Goal: Task Accomplishment & Management: Complete application form

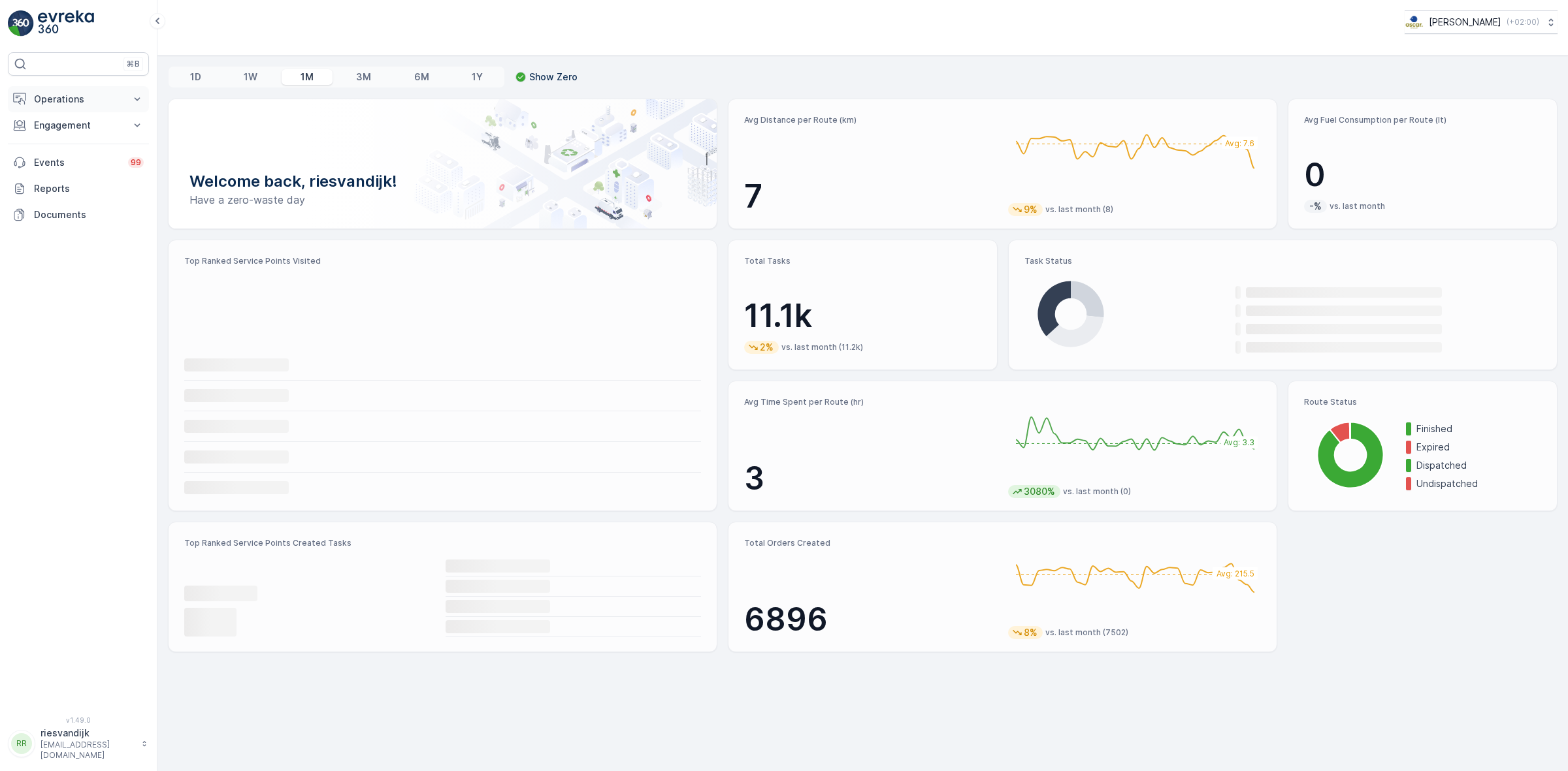
click at [86, 106] on p "Operations" at bounding box center [79, 99] width 89 height 13
click at [75, 153] on p "Routes & Tasks" at bounding box center [67, 158] width 67 height 13
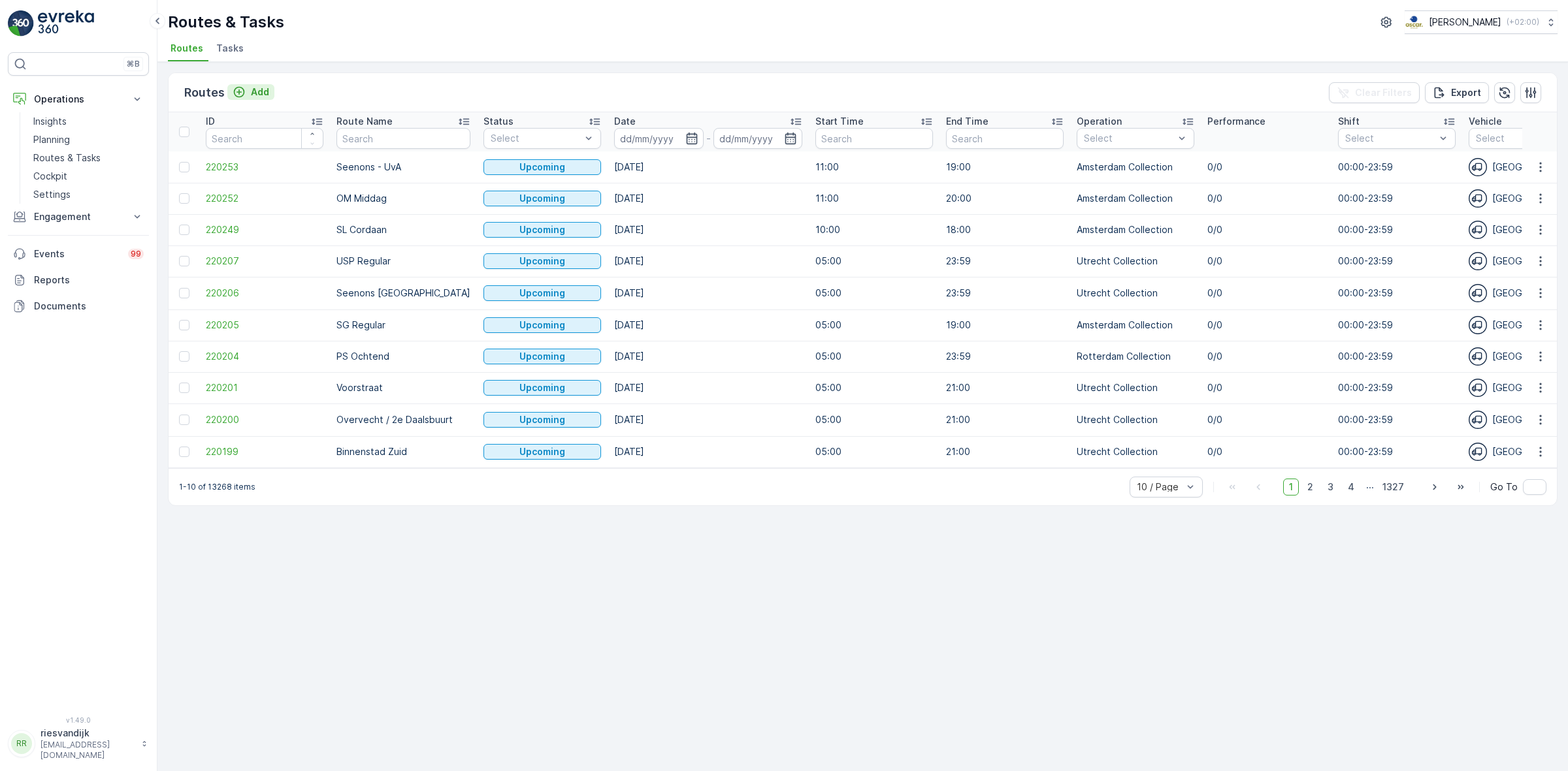
click at [237, 84] on button "Add" at bounding box center [250, 92] width 47 height 16
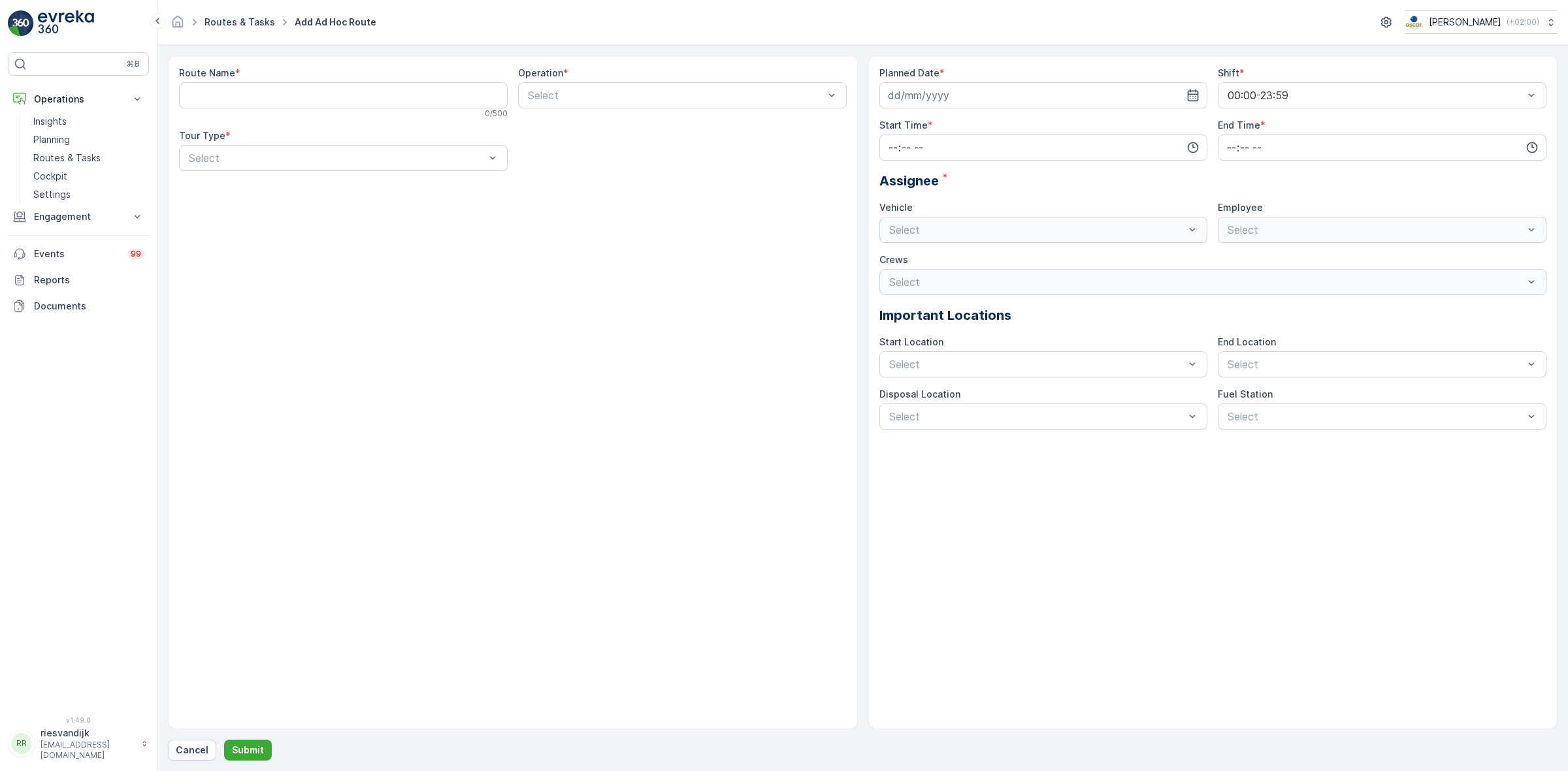
click at [223, 24] on link "Routes & Tasks" at bounding box center [239, 21] width 70 height 11
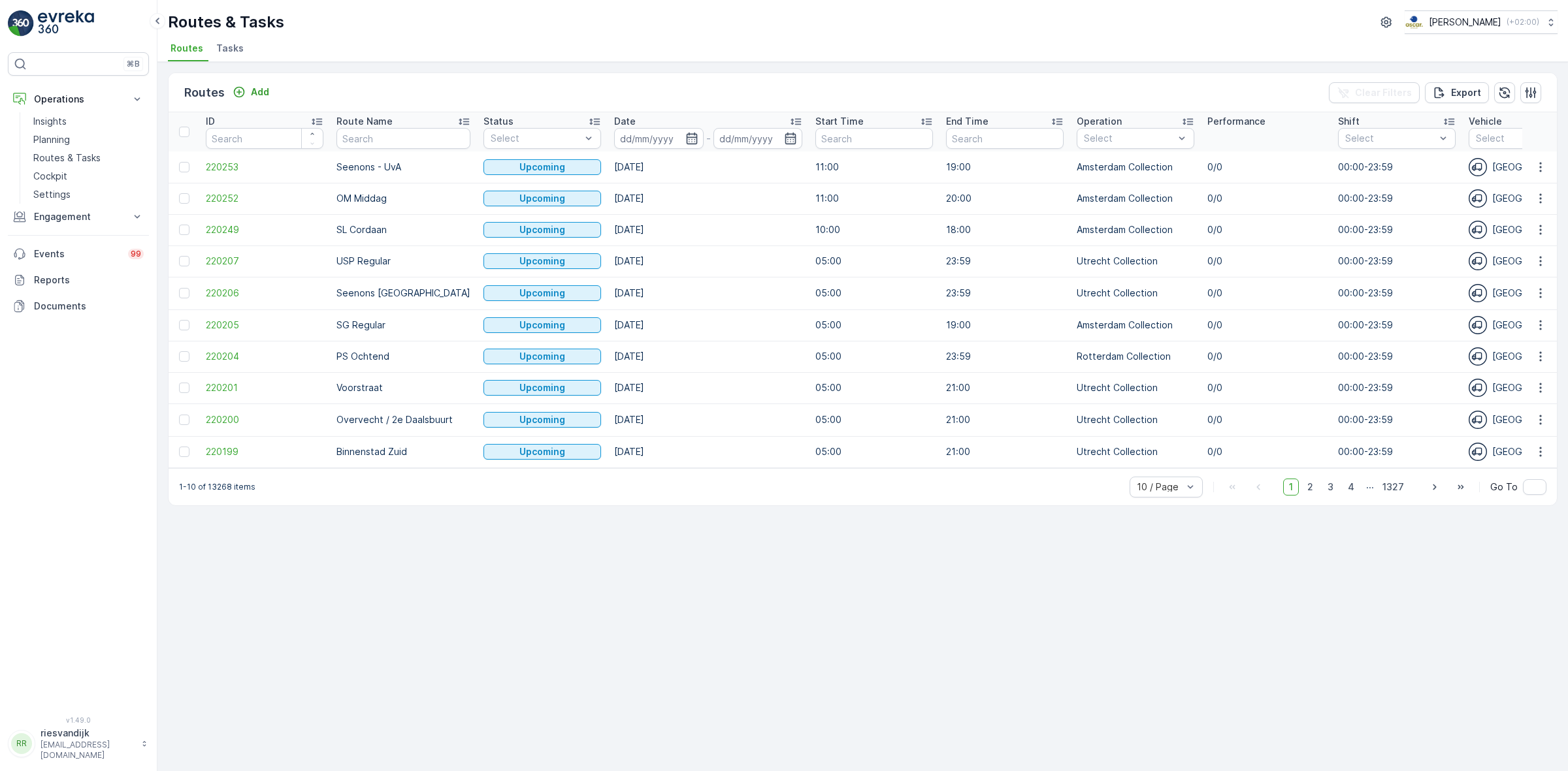
click at [222, 50] on span "Tasks" at bounding box center [230, 48] width 27 height 13
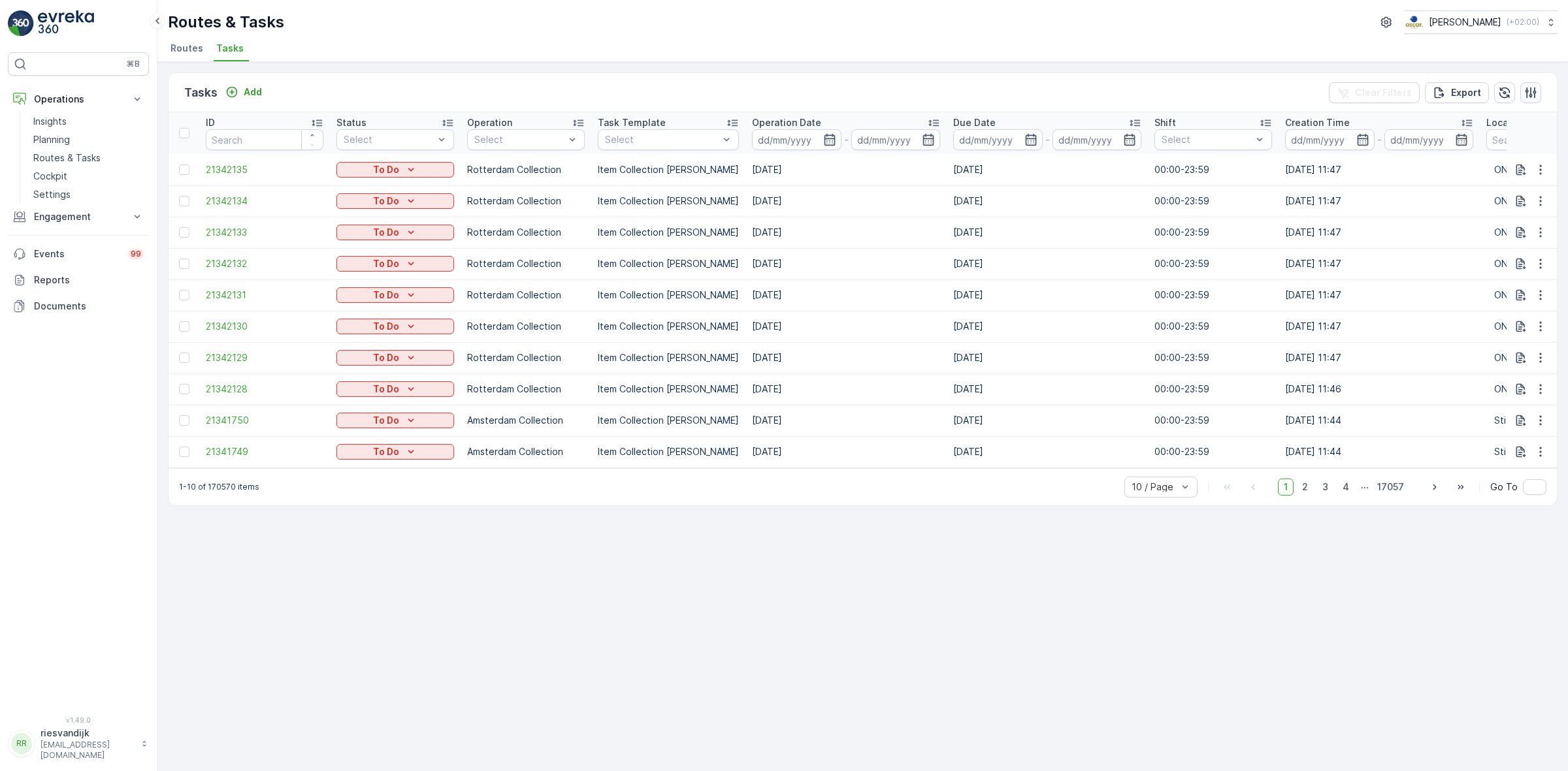
click at [1540, 83] on button "button" at bounding box center [1530, 93] width 21 height 21
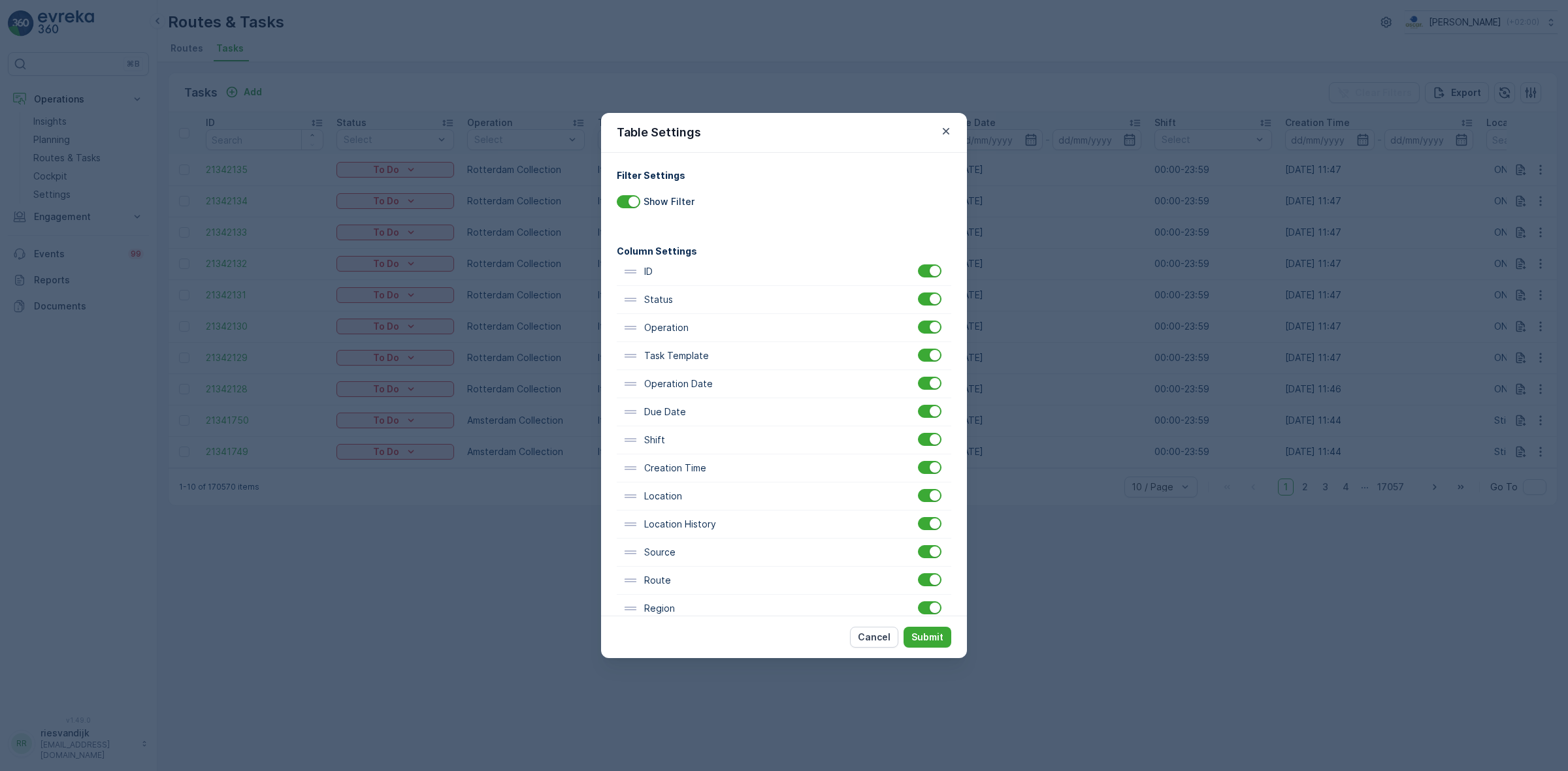
scroll to position [24, 0]
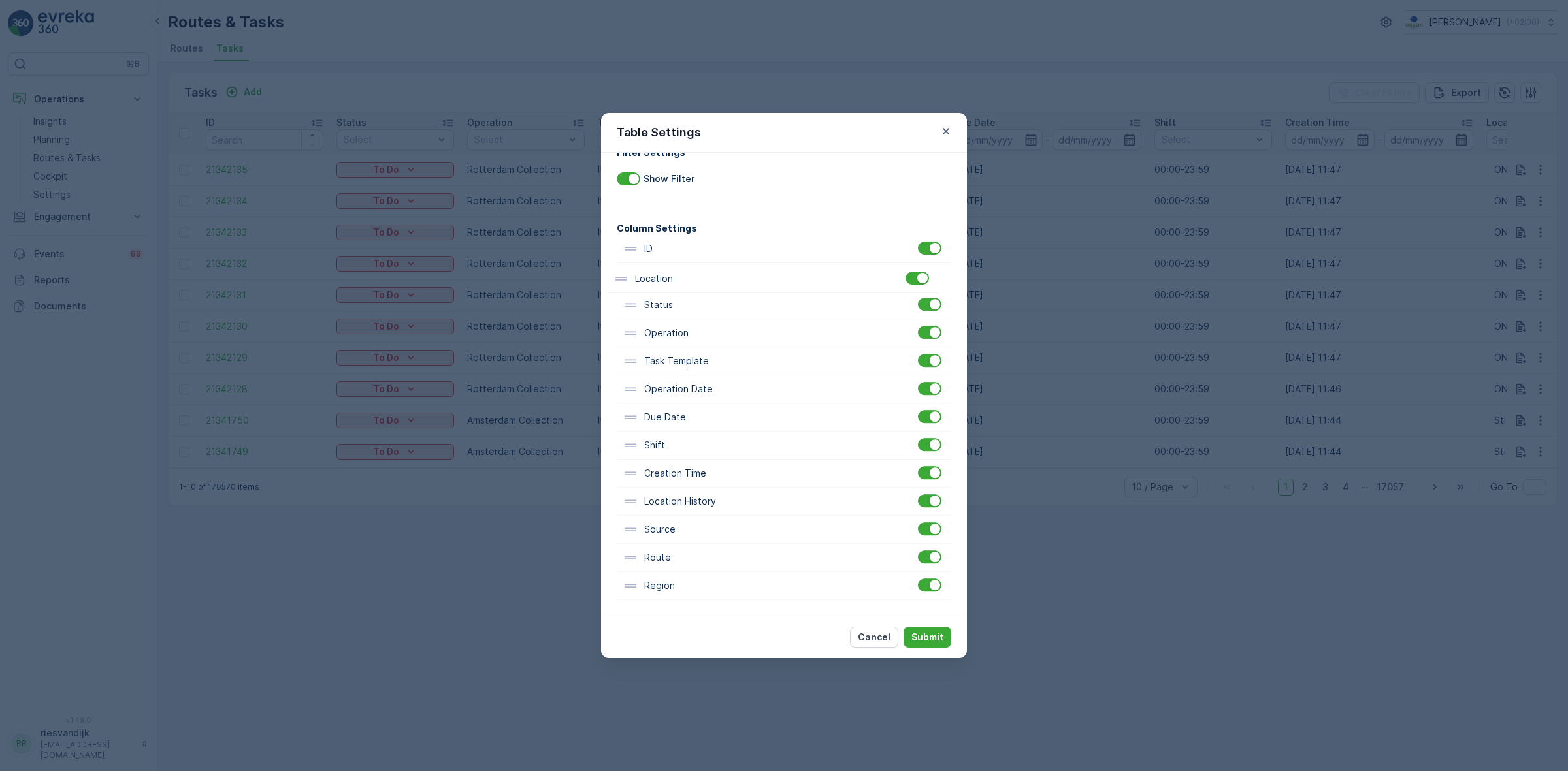
drag, startPoint x: 632, startPoint y: 477, endPoint x: 625, endPoint y: 278, distance: 199.1
click at [625, 278] on div "ID Status Operation Task Template Operation Date Due Date Shift Creation Time L…" at bounding box center [783, 417] width 334 height 365
drag, startPoint x: 631, startPoint y: 560, endPoint x: 624, endPoint y: 332, distance: 228.1
click at [624, 332] on div "ID Location Status Operation Task Template Operation Date Due Date Shift Creati…" at bounding box center [783, 417] width 334 height 365
drag, startPoint x: 625, startPoint y: 557, endPoint x: 624, endPoint y: 359, distance: 198.0
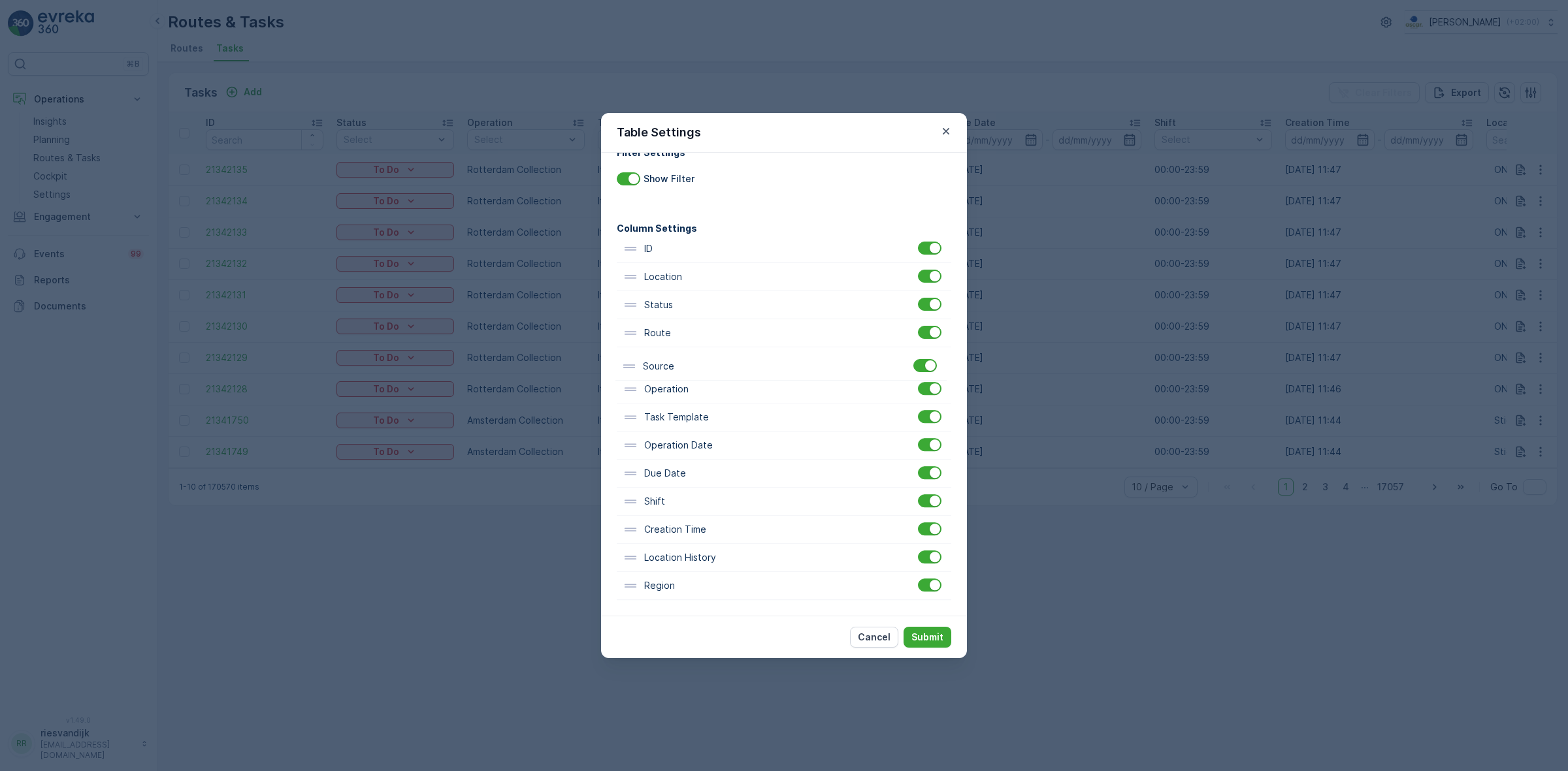
click at [624, 359] on div "ID Location Status Route Operation Task Template Operation Date Due Date Shift …" at bounding box center [783, 417] width 334 height 365
click at [926, 638] on p "Submit" at bounding box center [927, 638] width 32 height 13
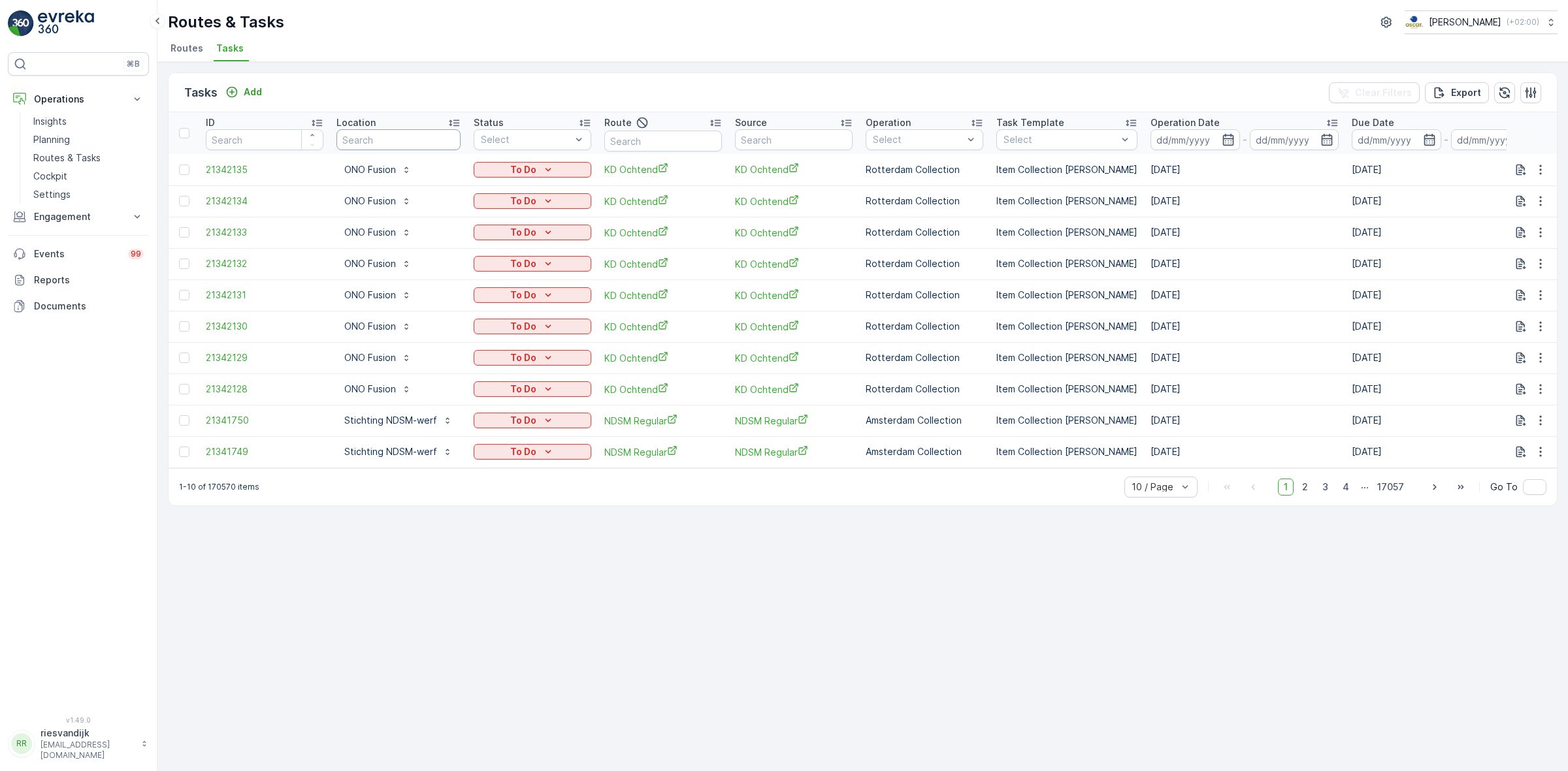
click at [384, 130] on input "text" at bounding box center [398, 140] width 124 height 21
click at [376, 137] on input "text" at bounding box center [398, 140] width 124 height 21
type input "gasthu"
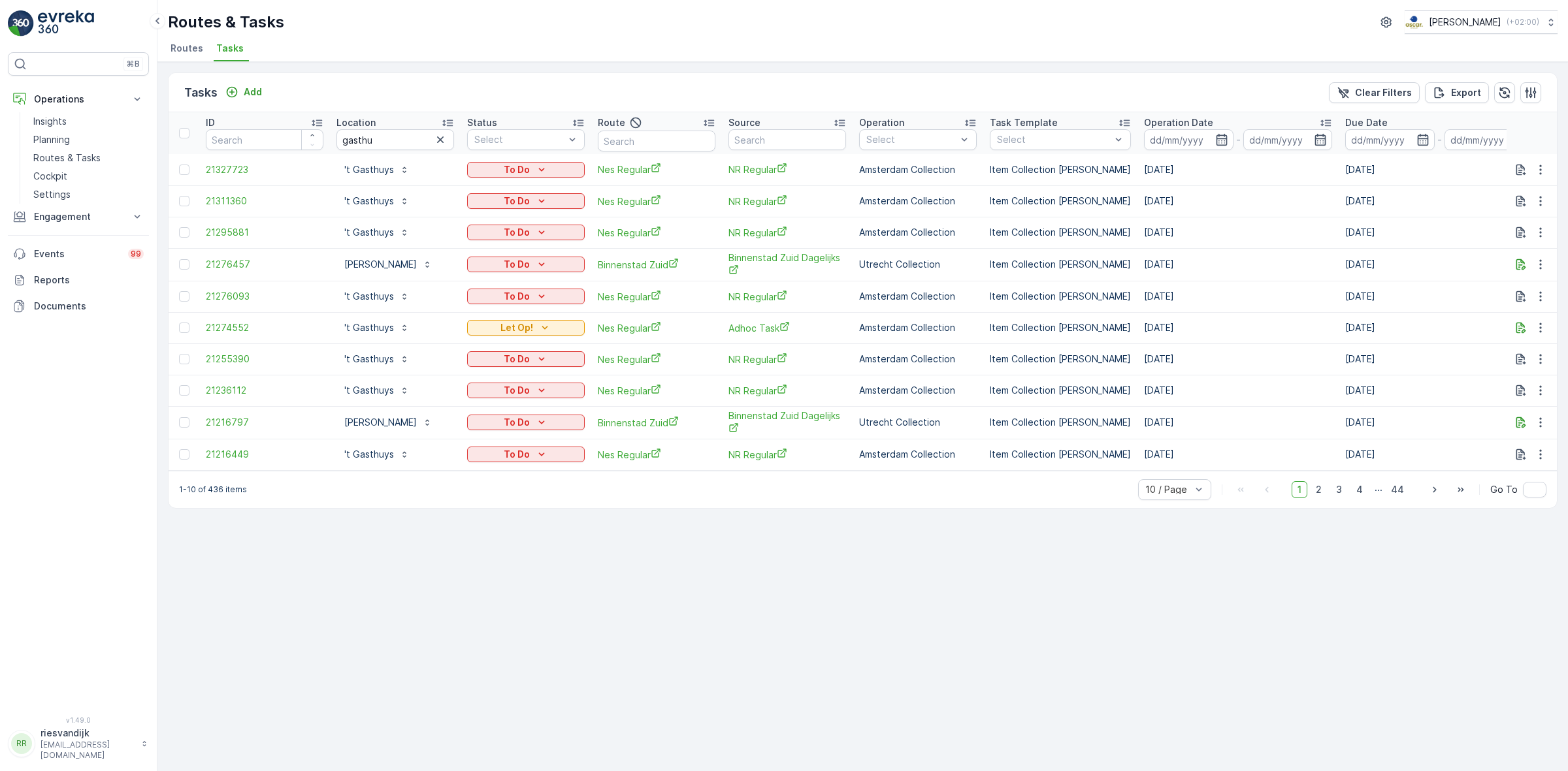
click at [1295, 119] on div "Operation Date" at bounding box center [1238, 123] width 188 height 13
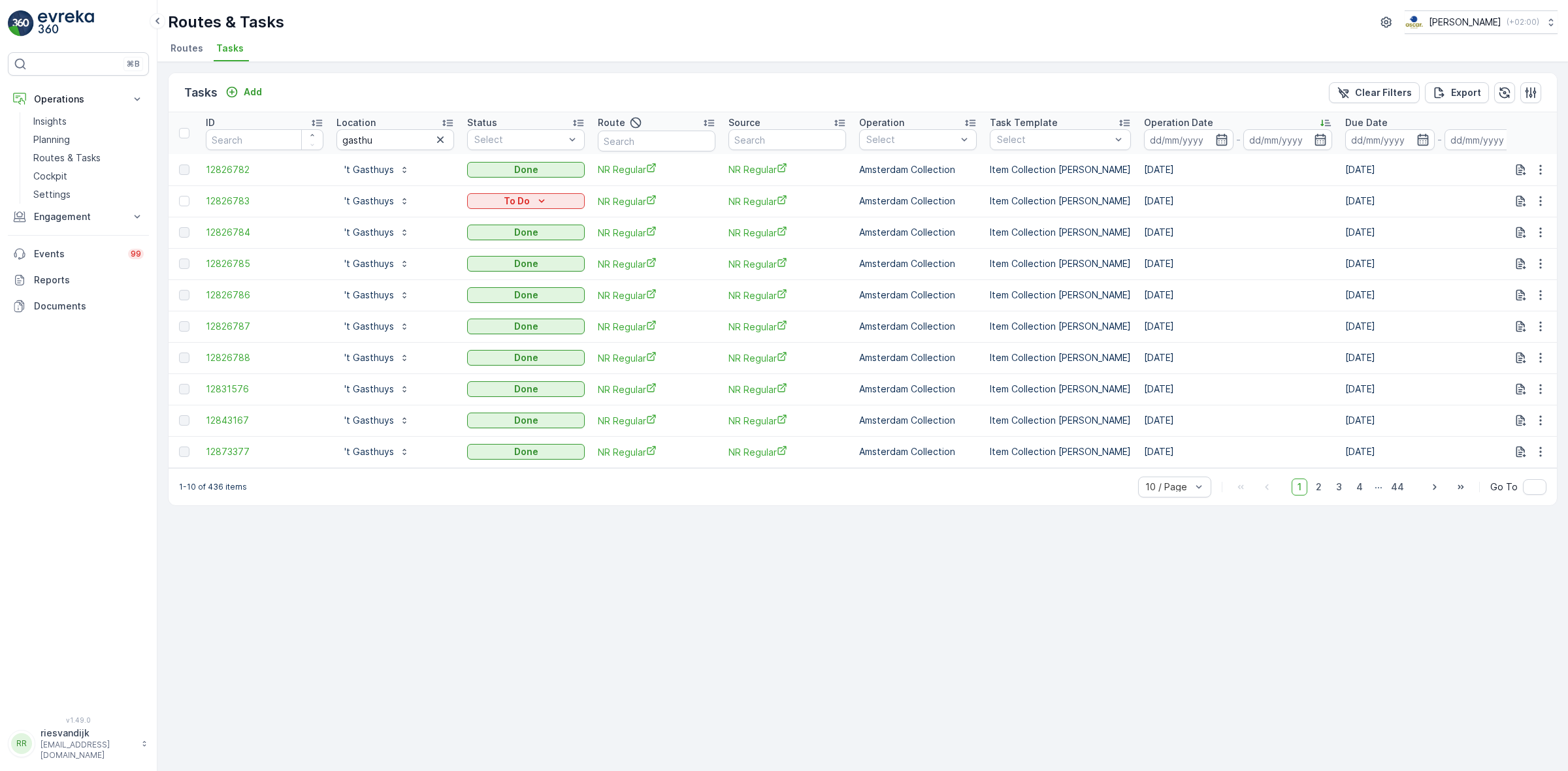
click at [1214, 118] on div "Operation Date" at bounding box center [1238, 123] width 188 height 13
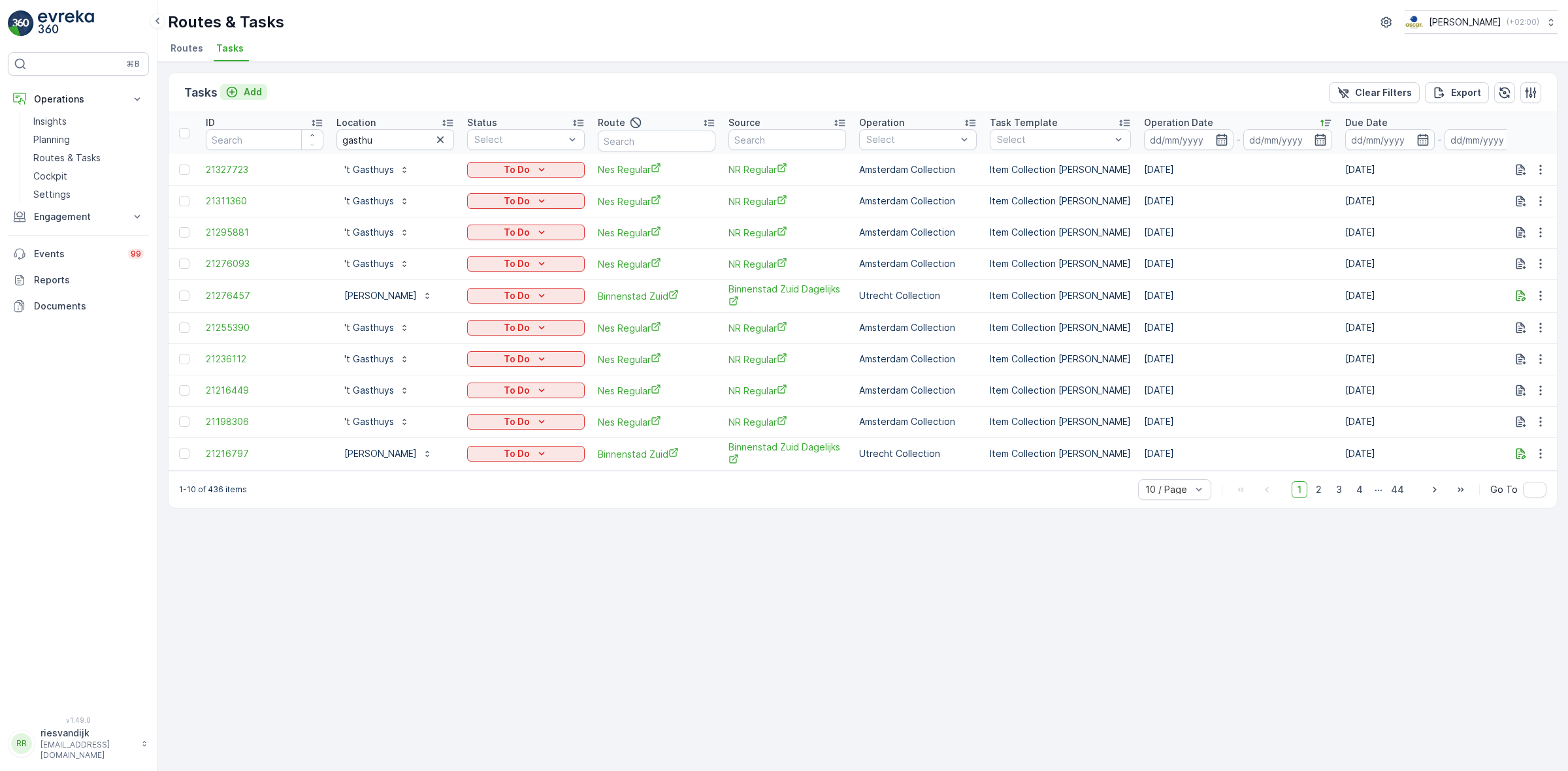
click at [233, 93] on icon "Add" at bounding box center [232, 92] width 13 height 13
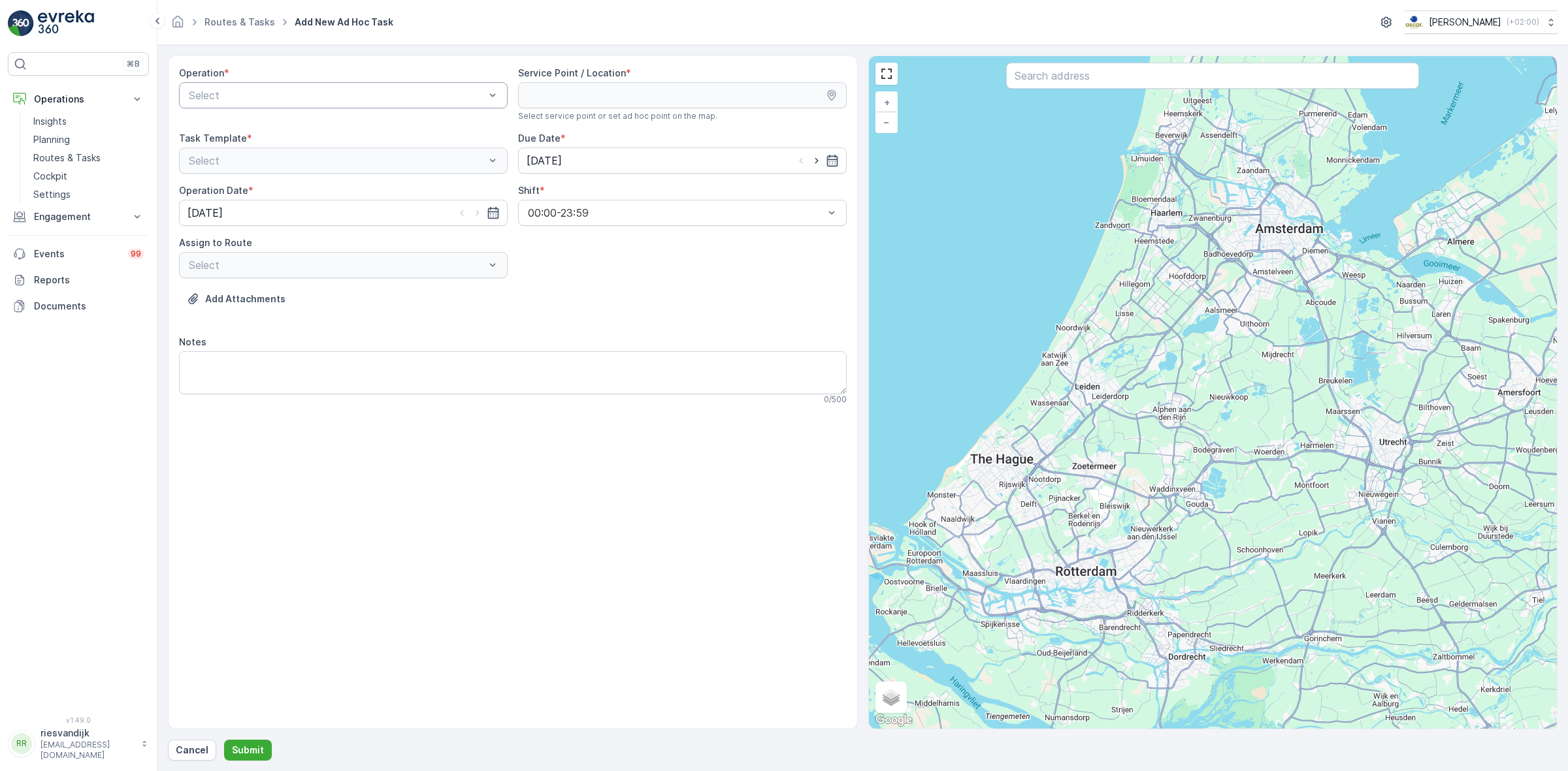
click at [304, 105] on div "Select" at bounding box center [343, 95] width 328 height 26
drag, startPoint x: 282, startPoint y: 129, endPoint x: 631, endPoint y: 99, distance: 350.3
click at [285, 128] on span "Amsterdam Collection" at bounding box center [240, 127] width 107 height 12
click at [1037, 89] on input "text" at bounding box center [1212, 76] width 413 height 26
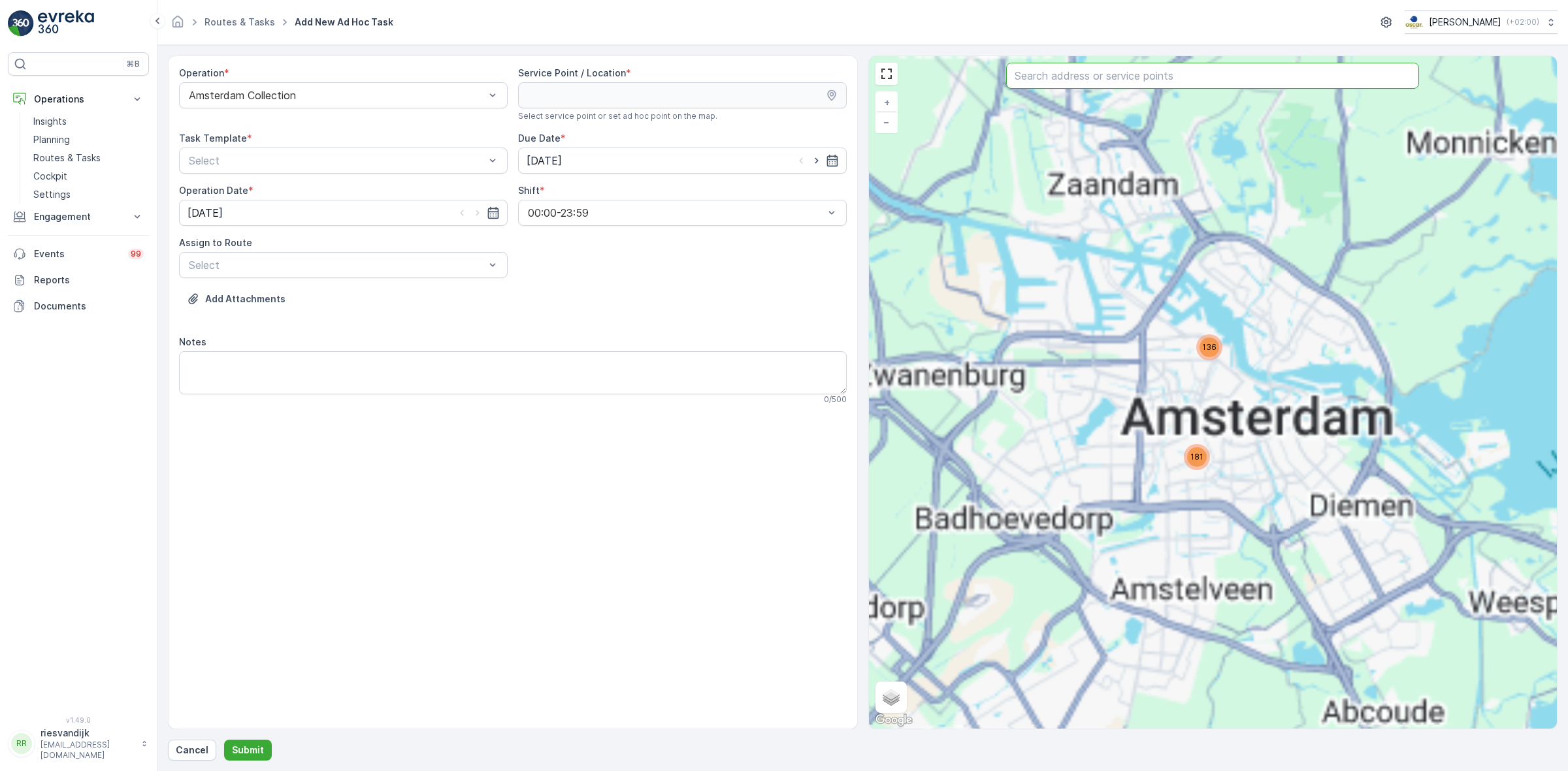
click at [1044, 74] on input "text" at bounding box center [1212, 76] width 413 height 26
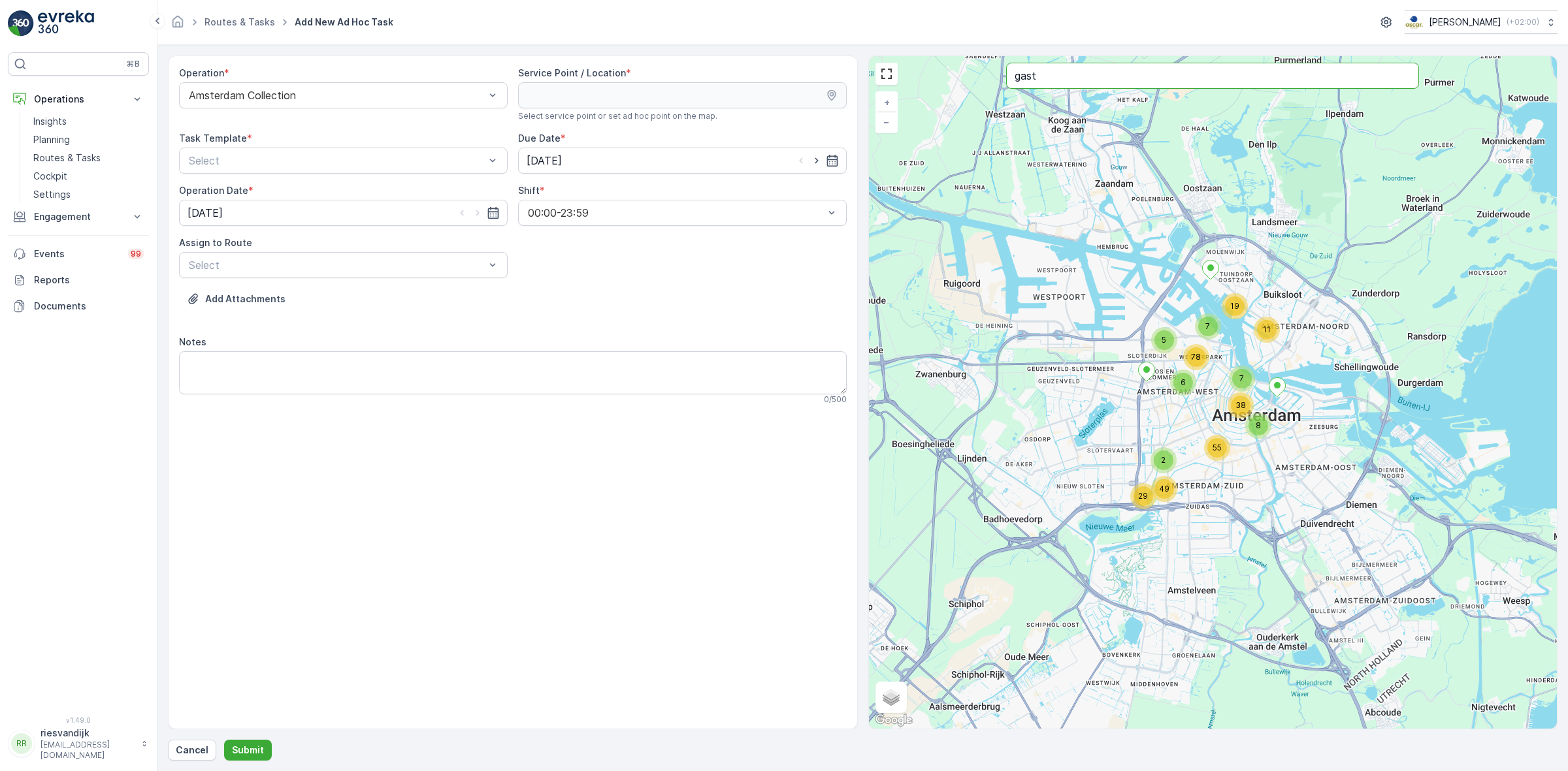
type input "gast"
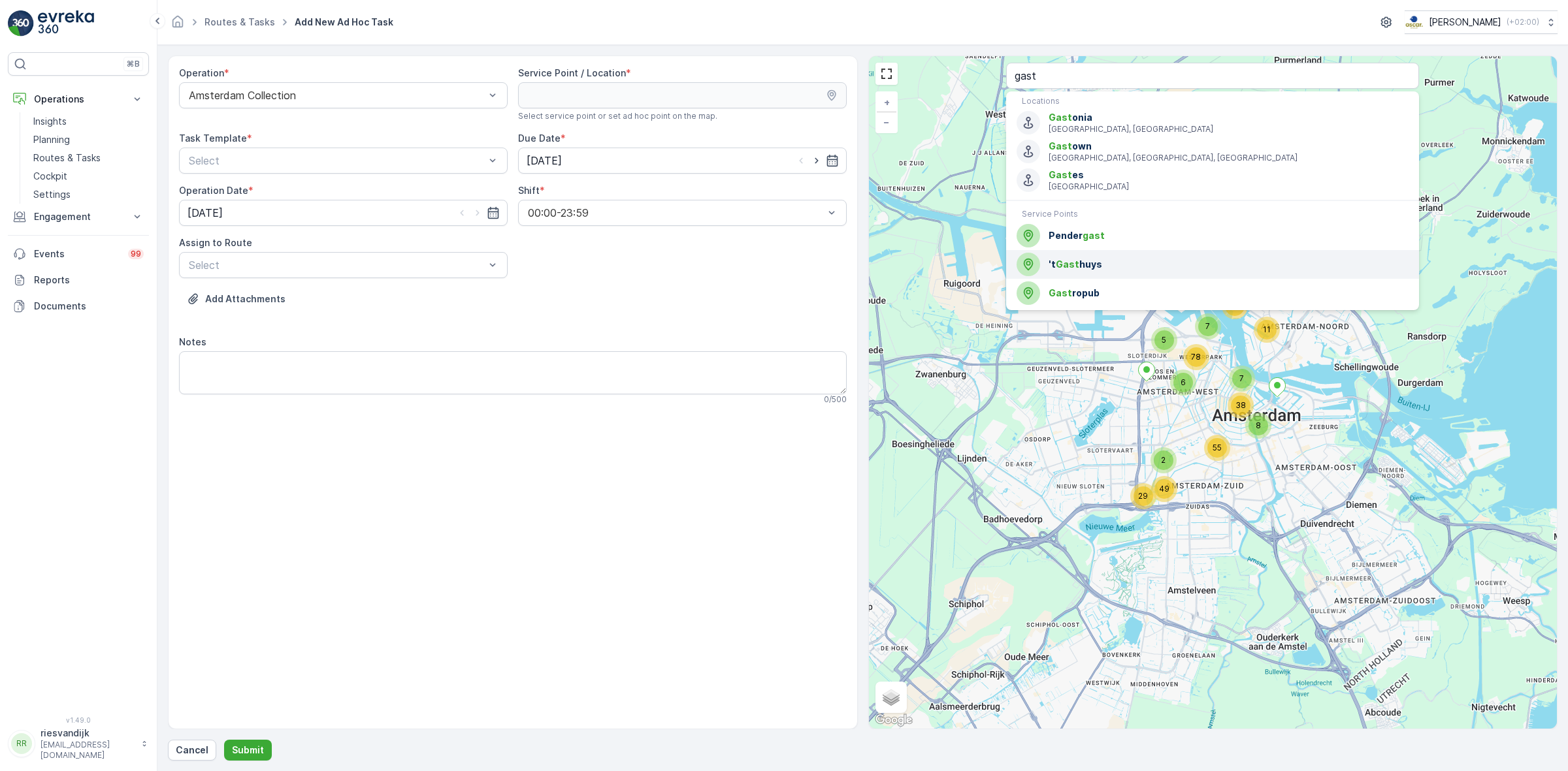
click at [1116, 258] on span "'t Gast huys" at bounding box center [1229, 264] width 360 height 13
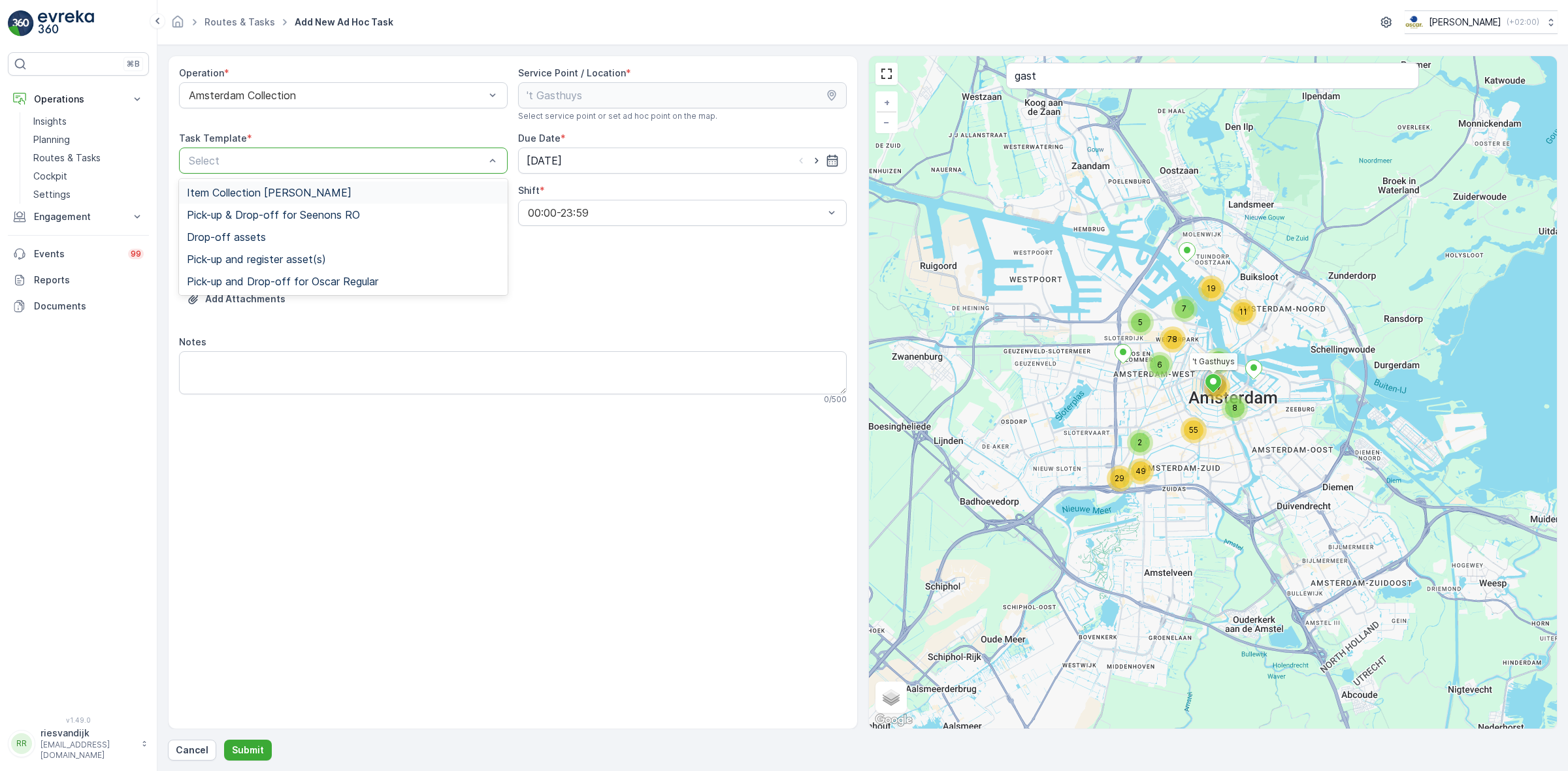
click at [273, 187] on span "Item Collection [PERSON_NAME]" at bounding box center [269, 193] width 165 height 12
click at [547, 161] on input "[DATE]" at bounding box center [682, 160] width 328 height 26
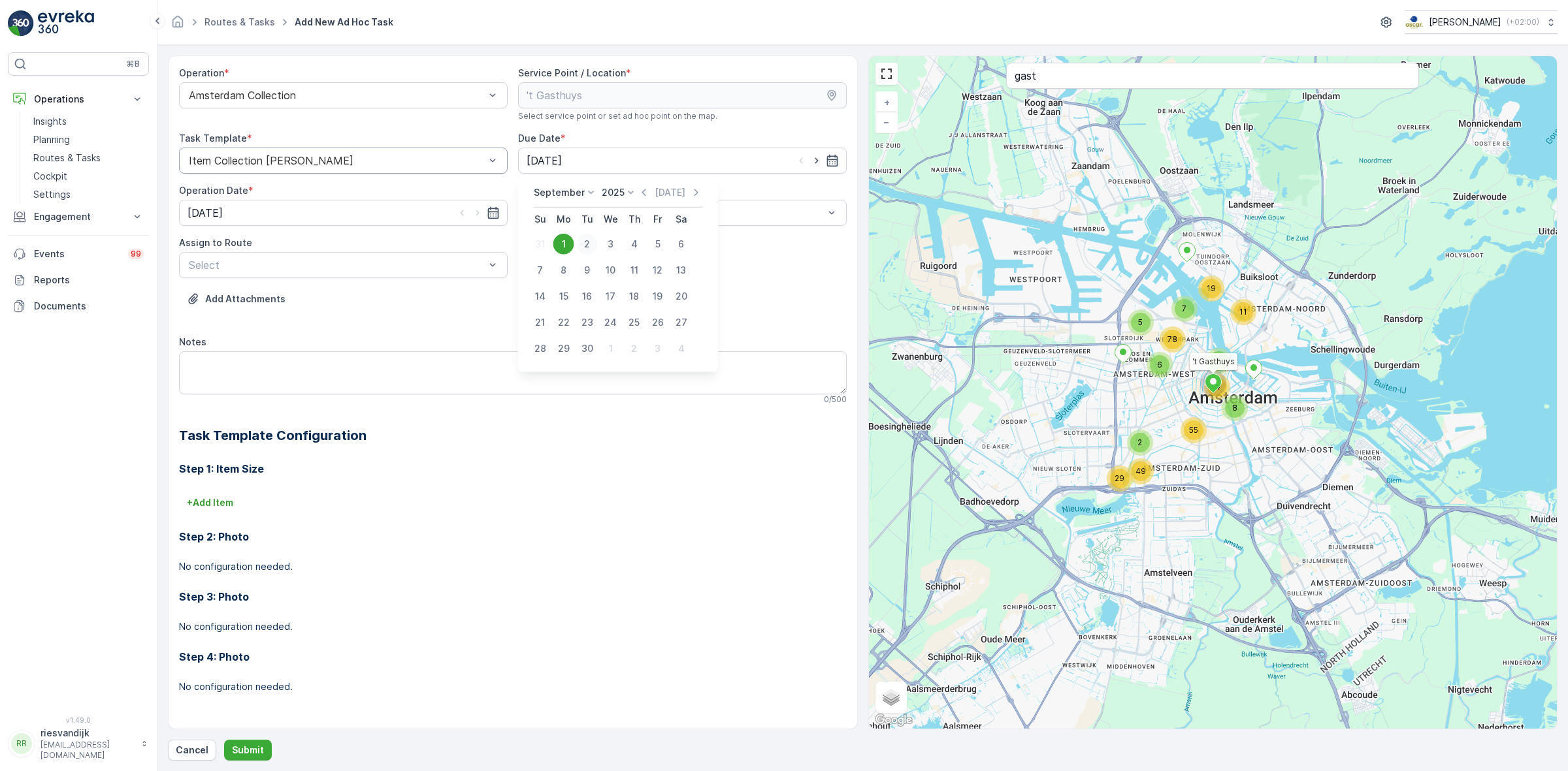
click at [579, 240] on div "2" at bounding box center [587, 244] width 21 height 21
type input "[DATE]"
click at [389, 213] on input "[DATE]" at bounding box center [343, 213] width 328 height 26
click at [239, 298] on div "2" at bounding box center [248, 296] width 21 height 21
type input "[DATE]"
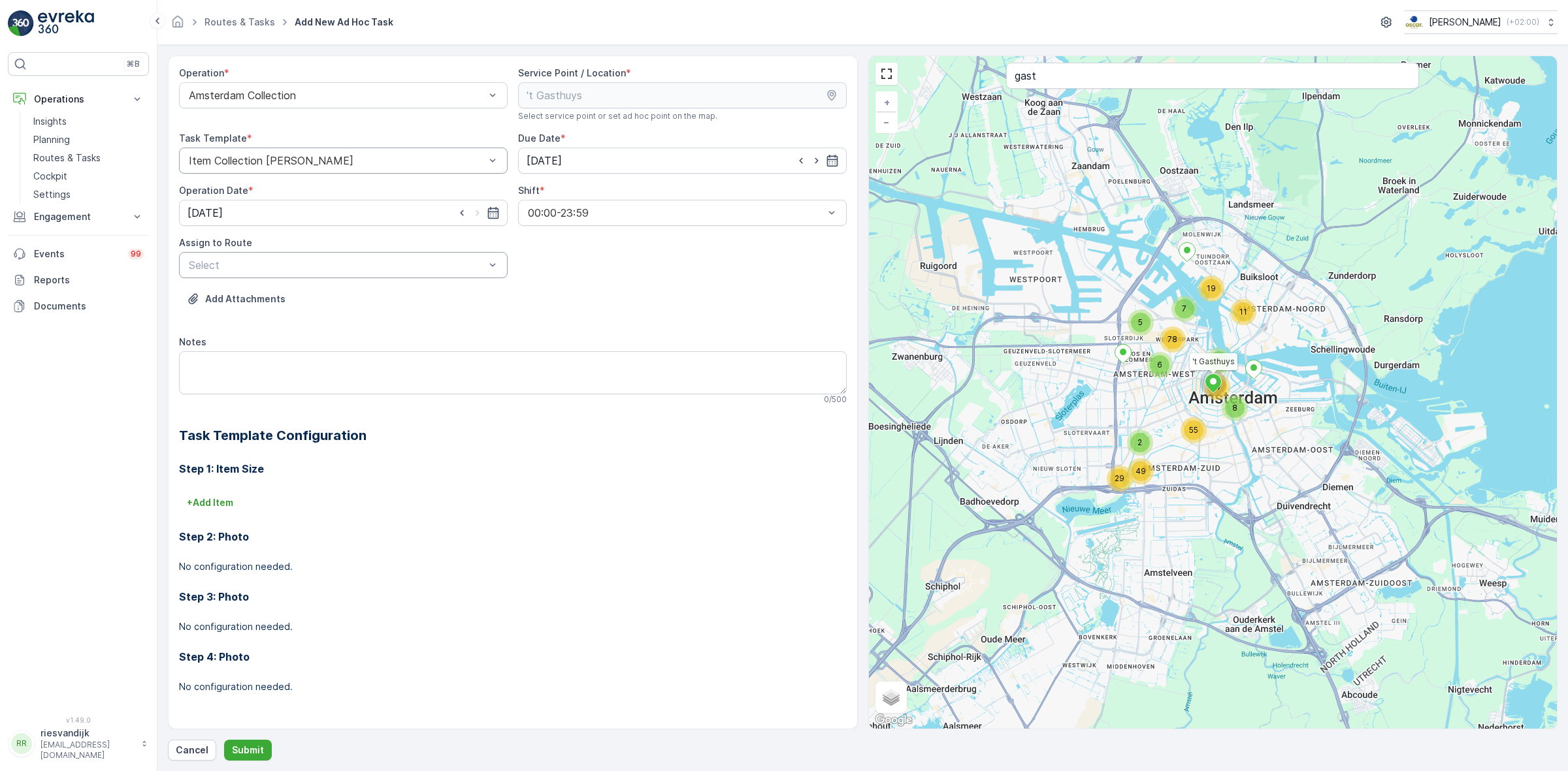
click at [269, 267] on div at bounding box center [336, 265] width 299 height 12
type input "nes"
click at [299, 291] on span "Nes Regular (Upcoming) - [GEOGRAPHIC_DATA]" at bounding box center [305, 297] width 237 height 12
paste textarea "Graag 2 rollen voor plastic afval medium en 2 rollen large."
click at [351, 364] on textarea "Graag 2 rollen voor plastic afval medium en 2 rollen large." at bounding box center [513, 373] width 668 height 43
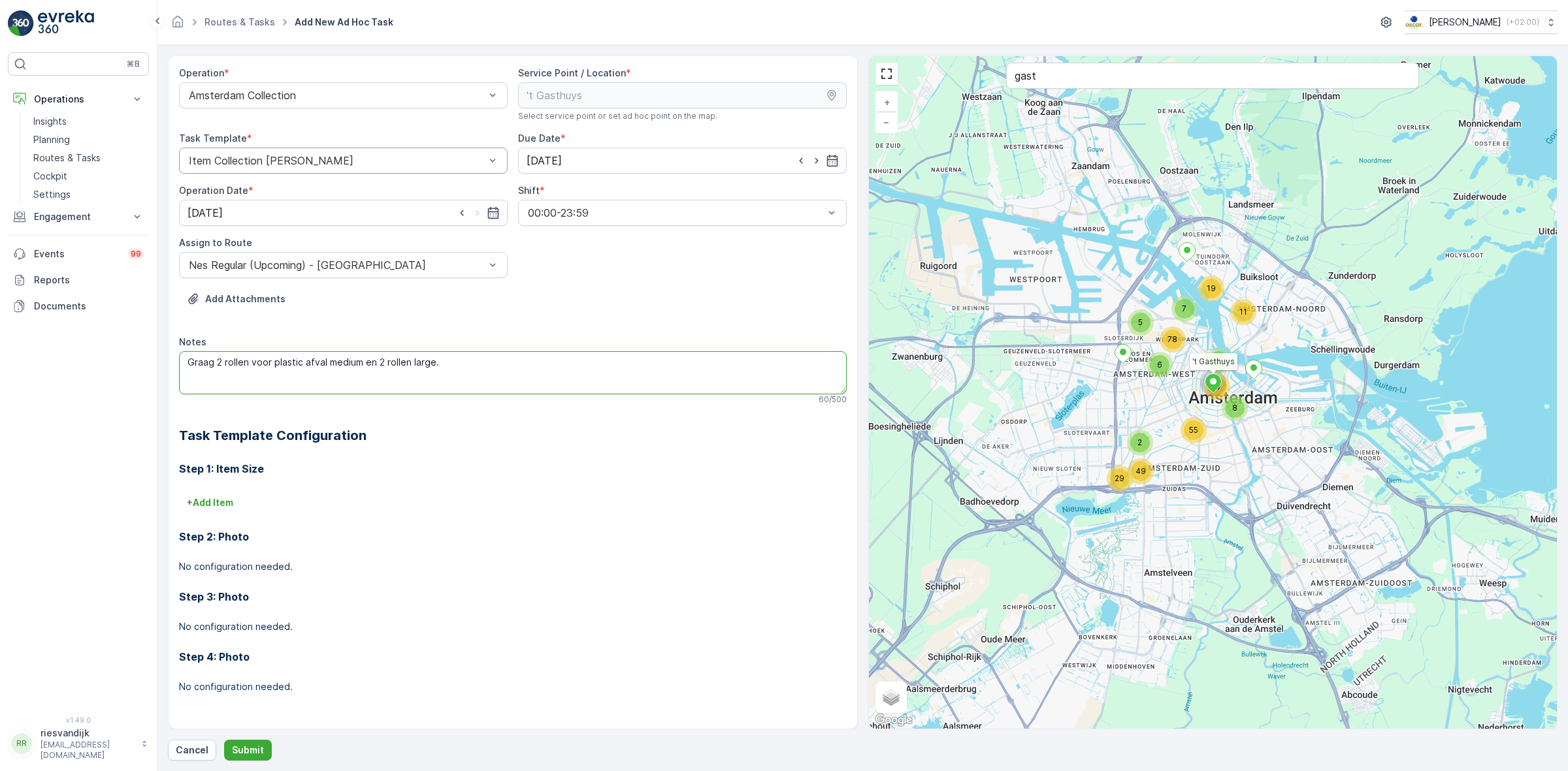
click at [455, 366] on textarea "Graag 2 rollen voor plastic afval medium en 2 rollen large." at bounding box center [513, 373] width 668 height 43
click at [336, 361] on textarea "Graag 2 rollen voor plastic afval medium en 2 rollen large." at bounding box center [513, 373] width 668 height 43
click at [433, 364] on textarea "Graag 2 rollen voor plastic afval 60L en 2 rollen large." at bounding box center [513, 373] width 668 height 43
click at [400, 362] on textarea "Graag 2 rollen voor plastic afval 60L en 2 rollen large." at bounding box center [513, 373] width 668 height 43
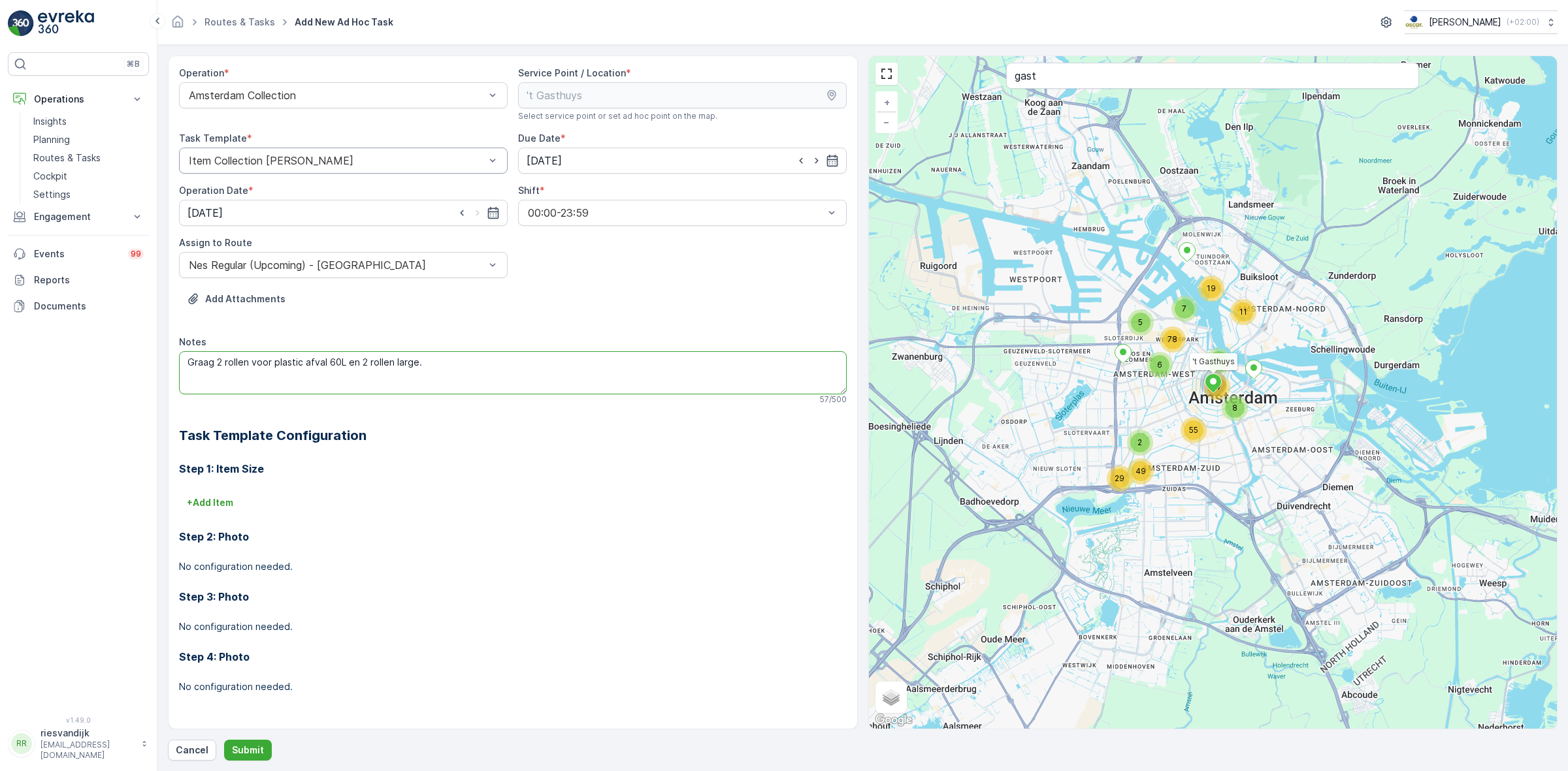
click at [400, 362] on textarea "Graag 2 rollen voor plastic afval 60L en 2 rollen large." at bounding box center [513, 373] width 668 height 43
type textarea "Graag 2 rollen voor plastic afval 60L en 2 rollen 120L."
click at [259, 751] on p "Submit" at bounding box center [248, 750] width 32 height 13
